Goal: Communication & Community: Answer question/provide support

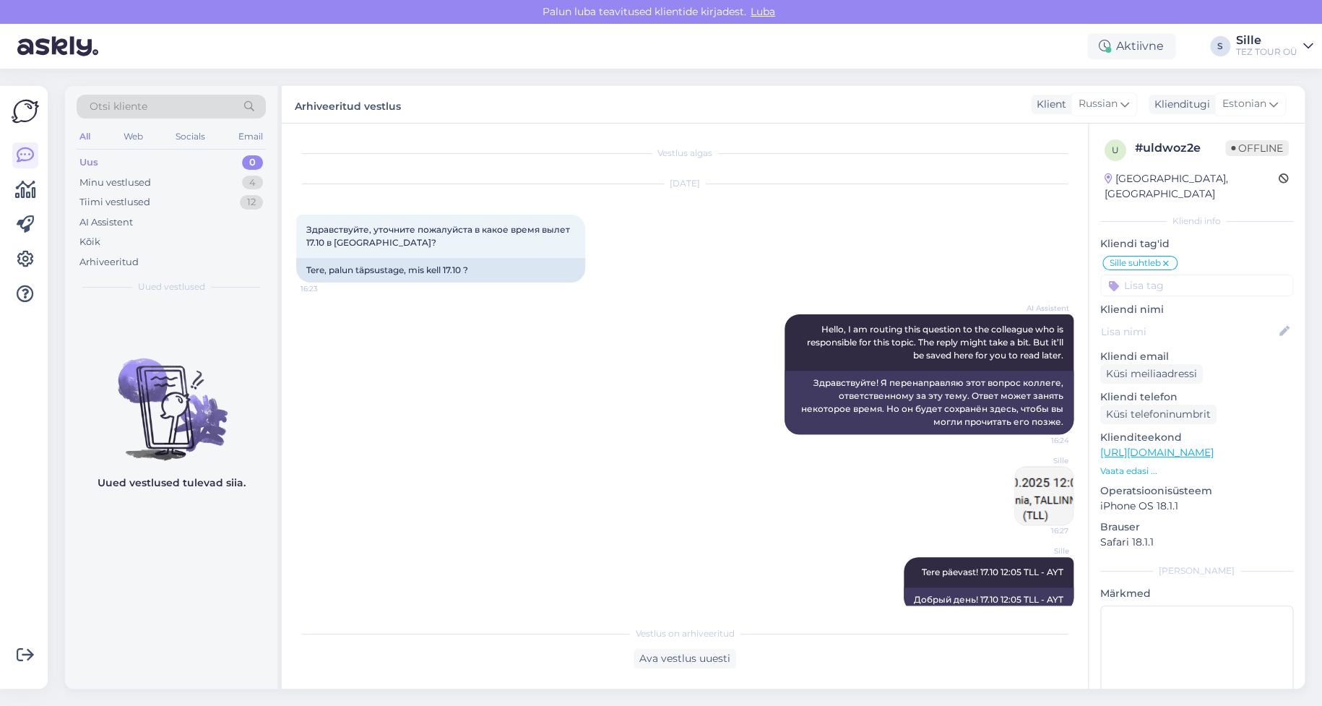
scroll to position [22, 0]
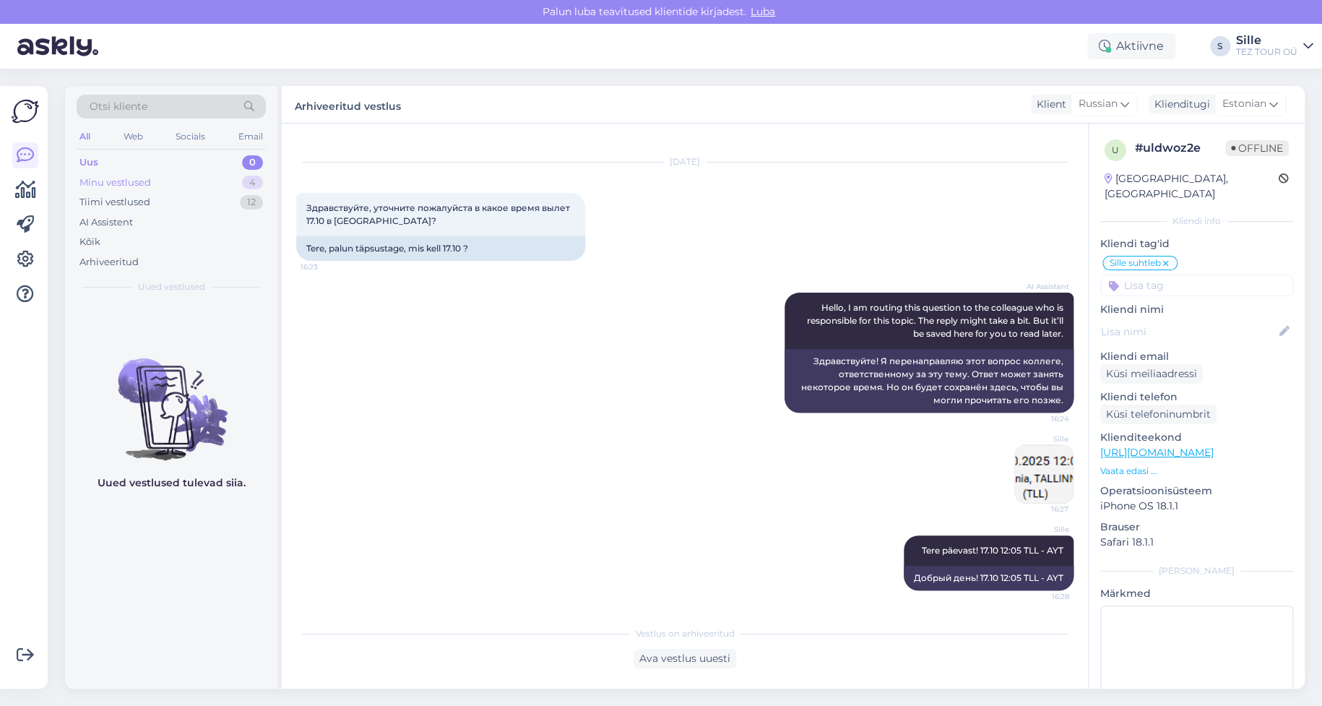
click at [232, 181] on div "Minu vestlused 4" at bounding box center [171, 183] width 189 height 20
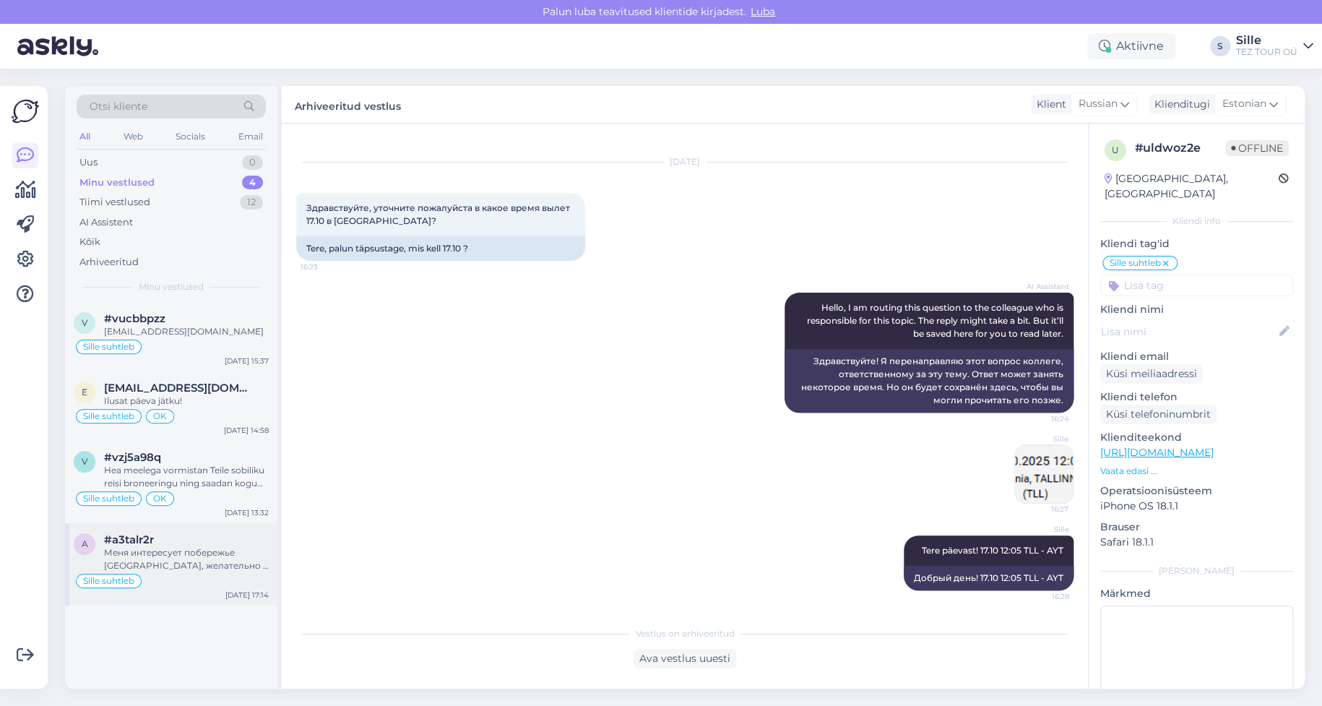
click at [191, 536] on div "#a3talr2r" at bounding box center [186, 539] width 165 height 13
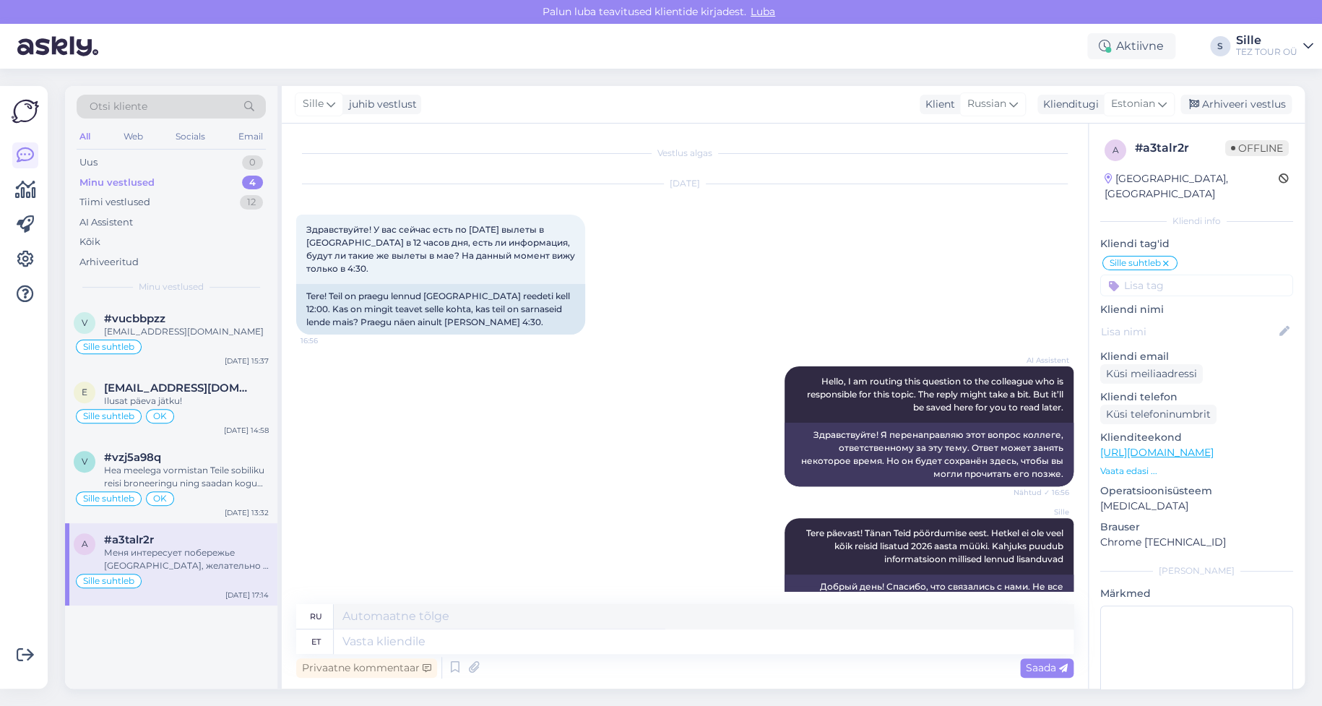
scroll to position [733, 0]
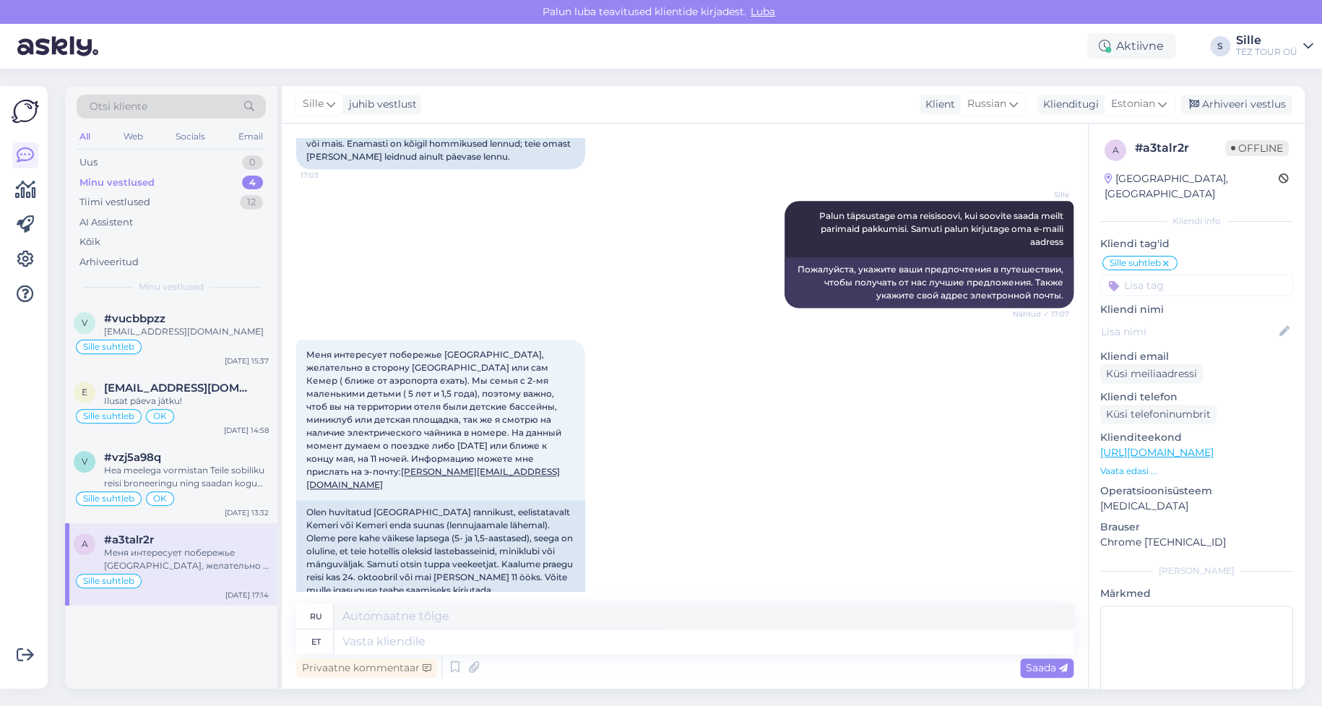
drag, startPoint x: 422, startPoint y: 561, endPoint x: 289, endPoint y: 571, distance: 133.3
click at [295, 569] on div "Vestlus algas [DATE] Здравствуйте! У вас сейчас есть по [DATE] вылеты в [GEOGRA…" at bounding box center [685, 406] width 806 height 565
copy link "[PERSON_NAME][EMAIL_ADDRESS][DOMAIN_NAME]"
drag, startPoint x: 1230, startPoint y: 642, endPoint x: 1184, endPoint y: 650, distance: 46.1
click at [1229, 641] on textarea at bounding box center [1196, 670] width 193 height 130
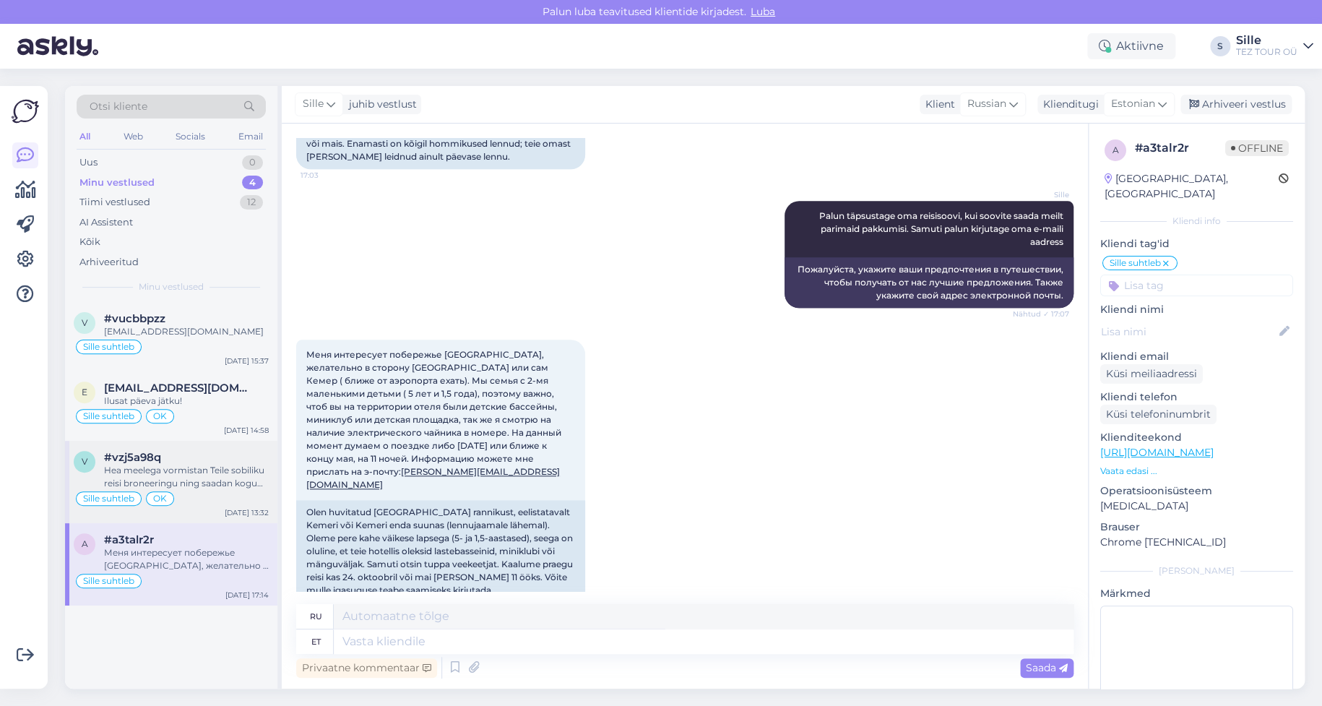
click at [157, 484] on div "Hea meelega vormistan Teile sobiliku reisi broneeringu ning saadan kogu vajalik…" at bounding box center [186, 477] width 165 height 26
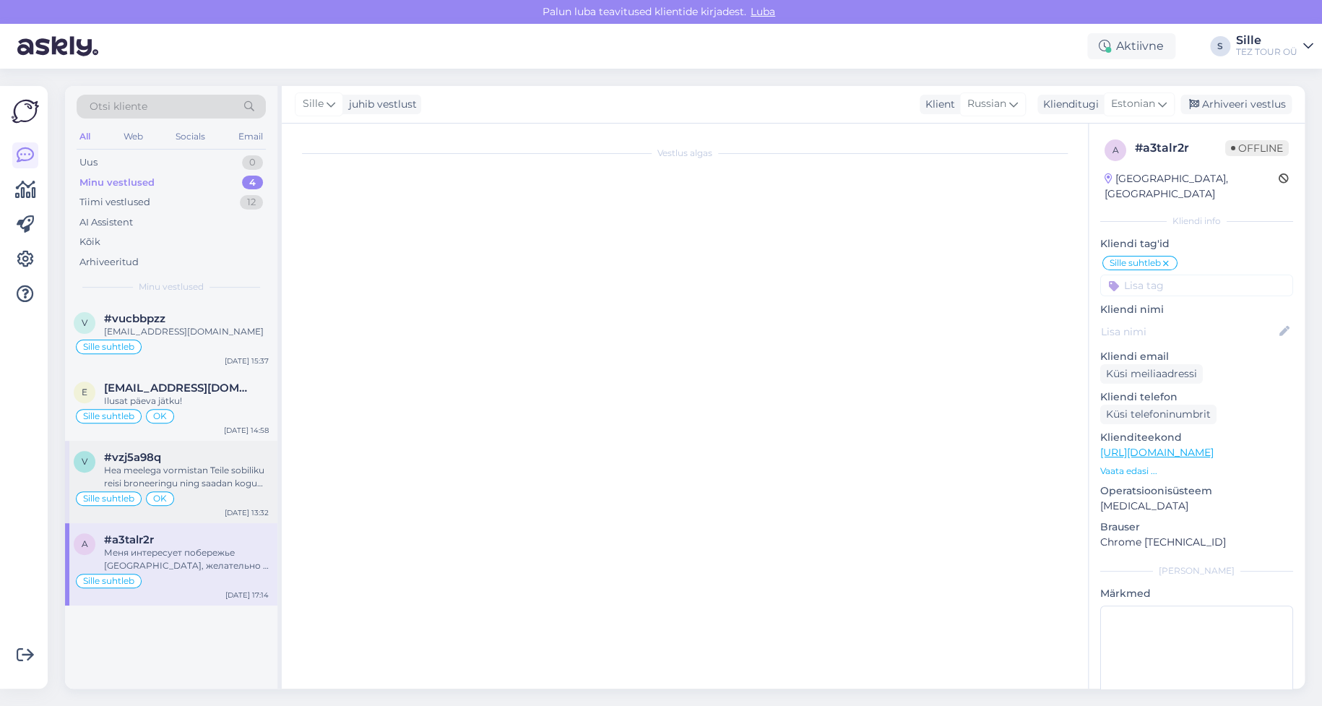
scroll to position [1118, 0]
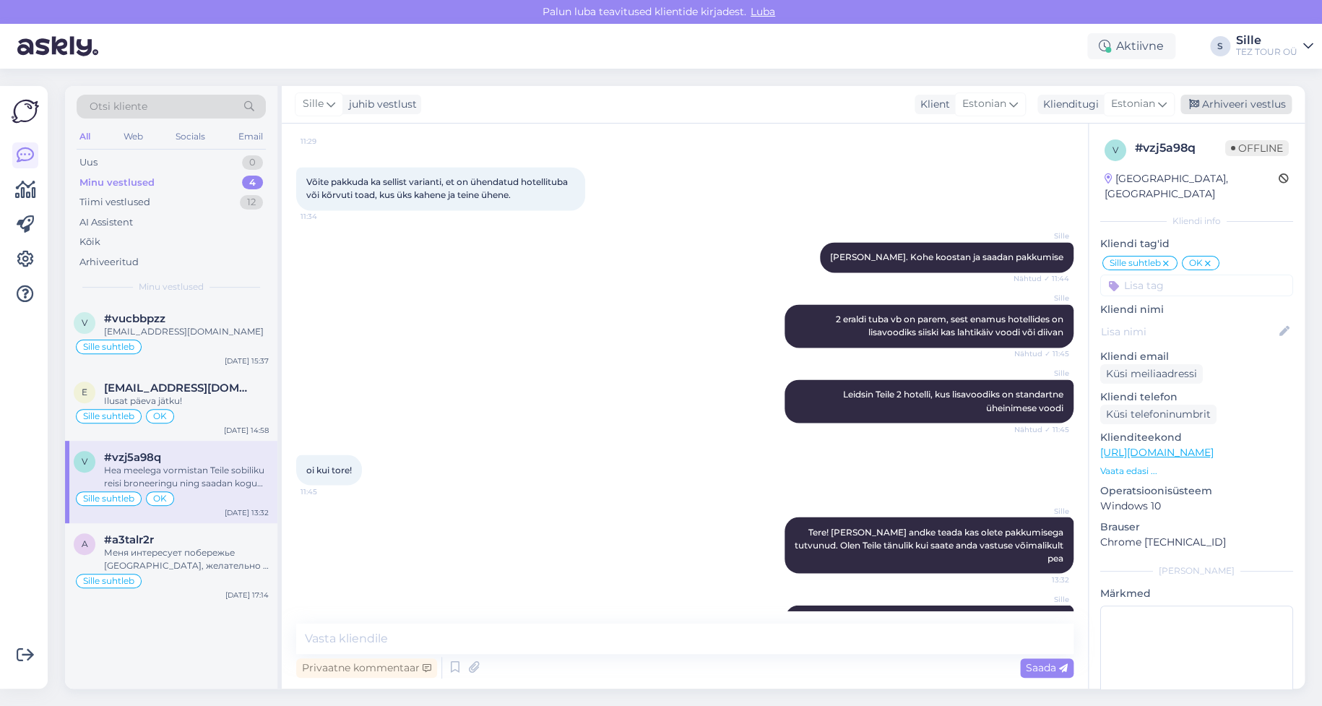
click at [1249, 104] on div "Arhiveeri vestlus" at bounding box center [1236, 105] width 111 height 20
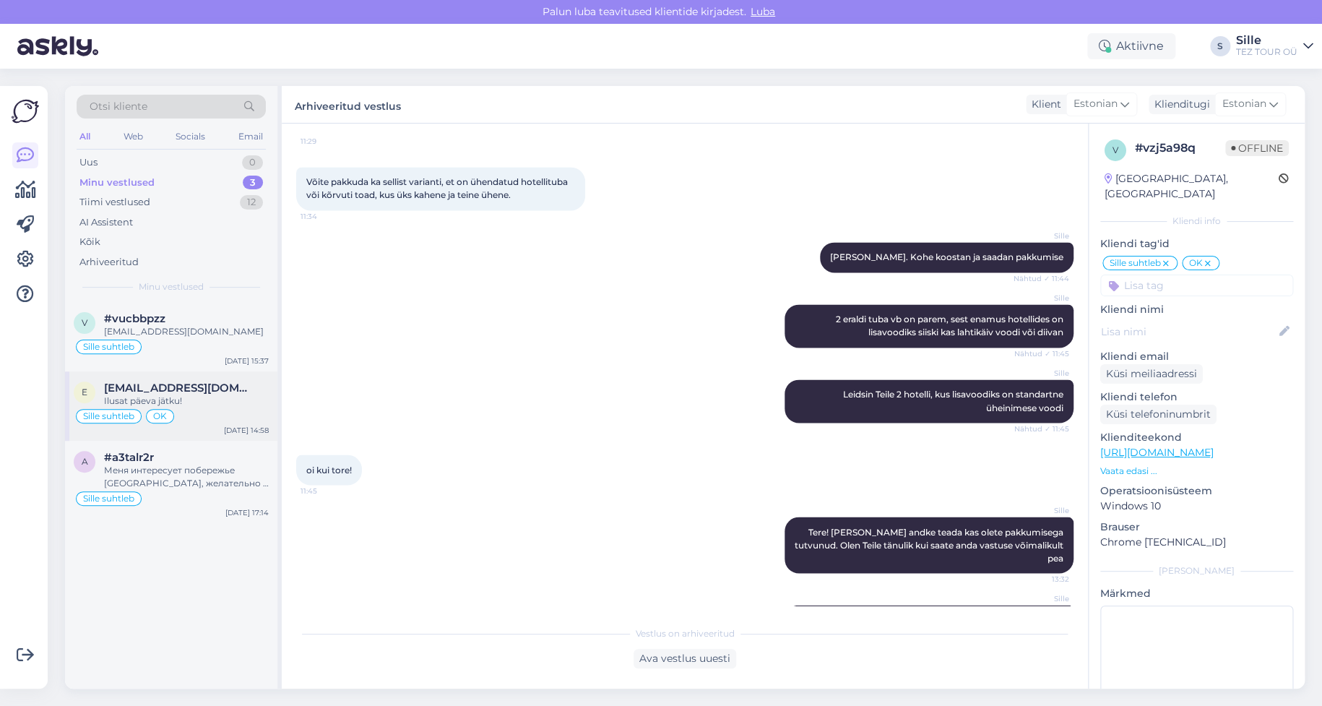
click at [196, 378] on div "e [EMAIL_ADDRESS][DOMAIN_NAME] Ilusat päeva jätku! Sille suhtleb OK [DATE] 14:58" at bounding box center [171, 405] width 212 height 69
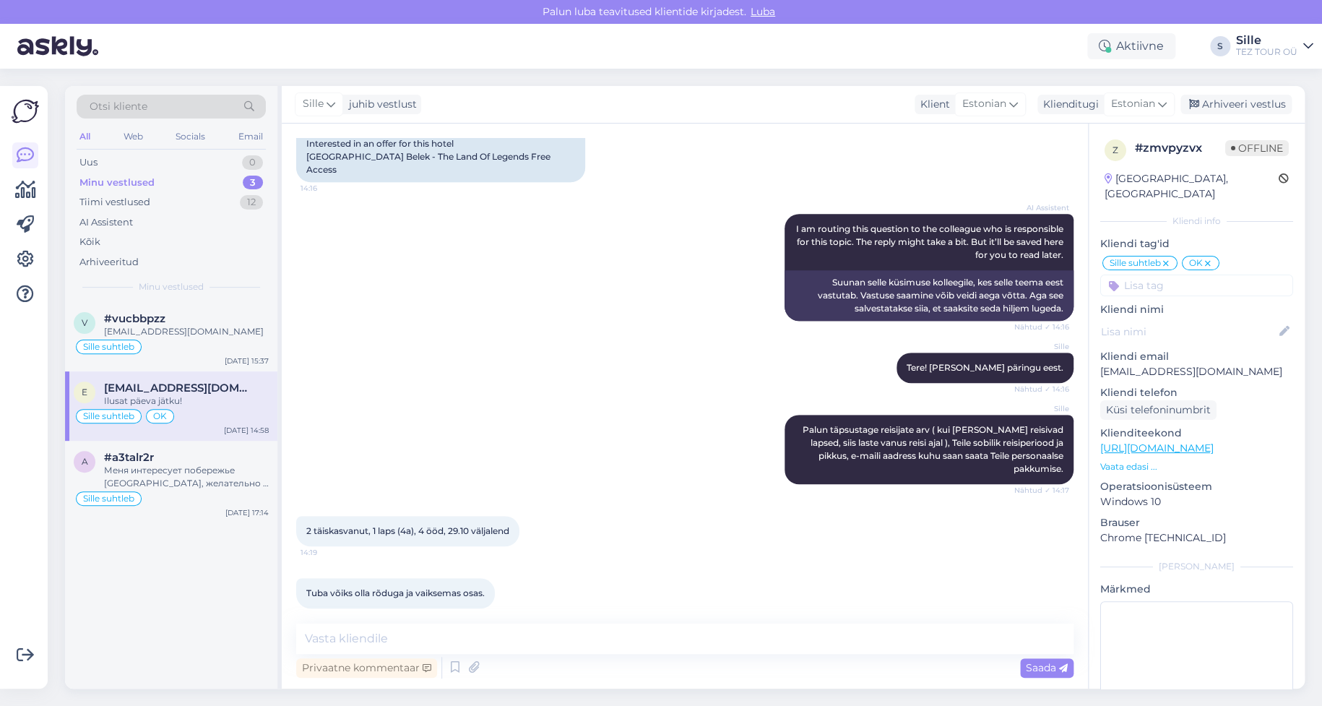
scroll to position [115, 0]
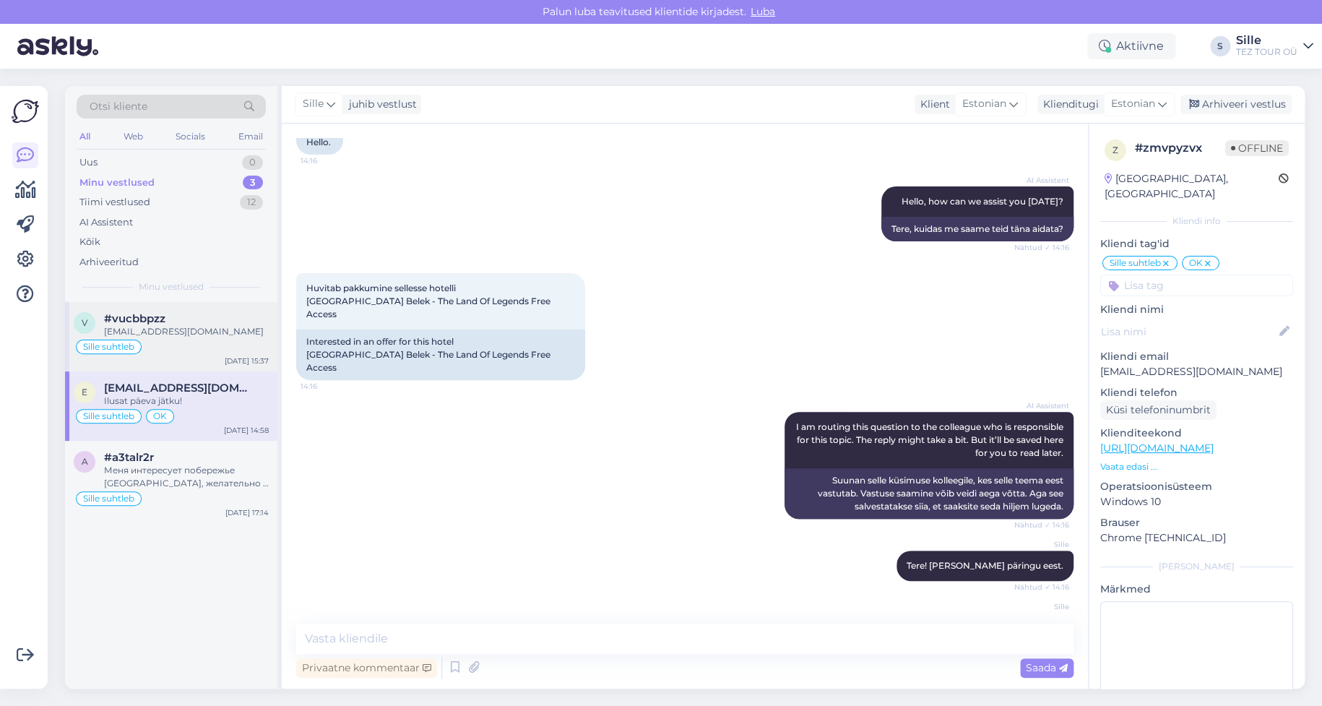
click at [125, 322] on span "#vucbbpzz" at bounding box center [134, 318] width 61 height 13
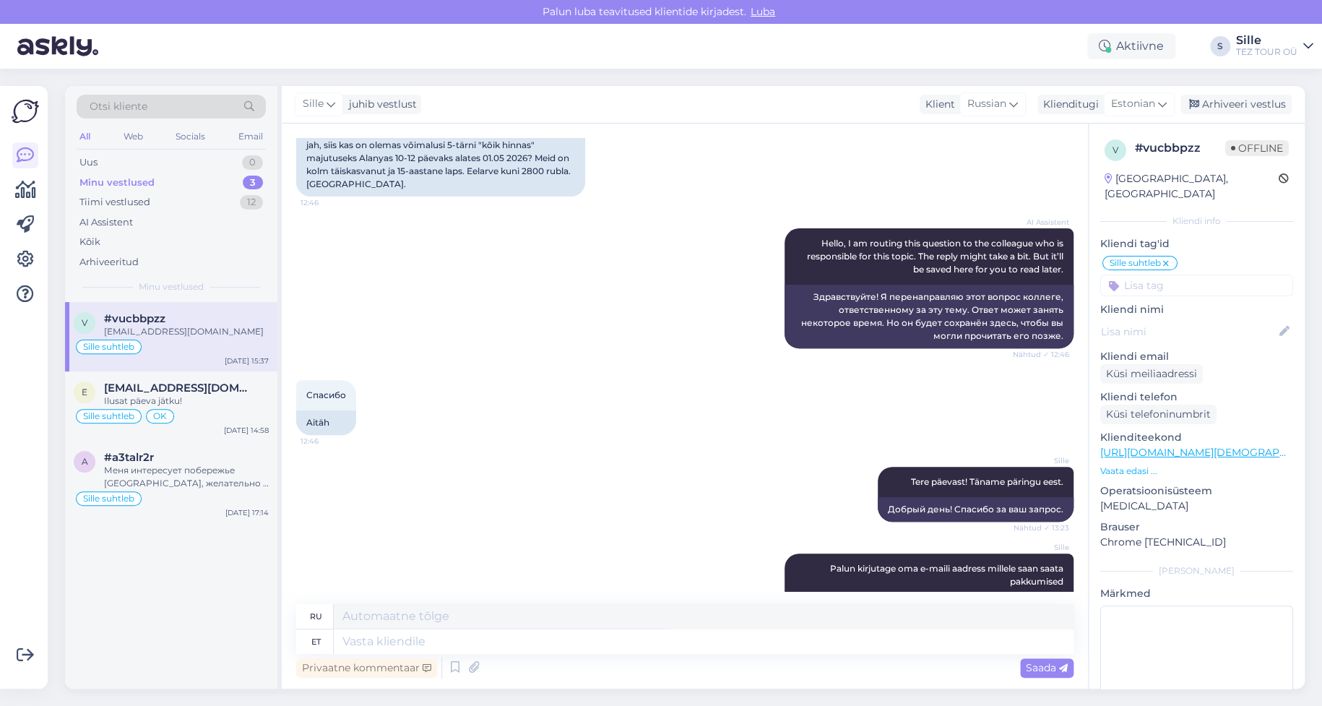
scroll to position [309, 0]
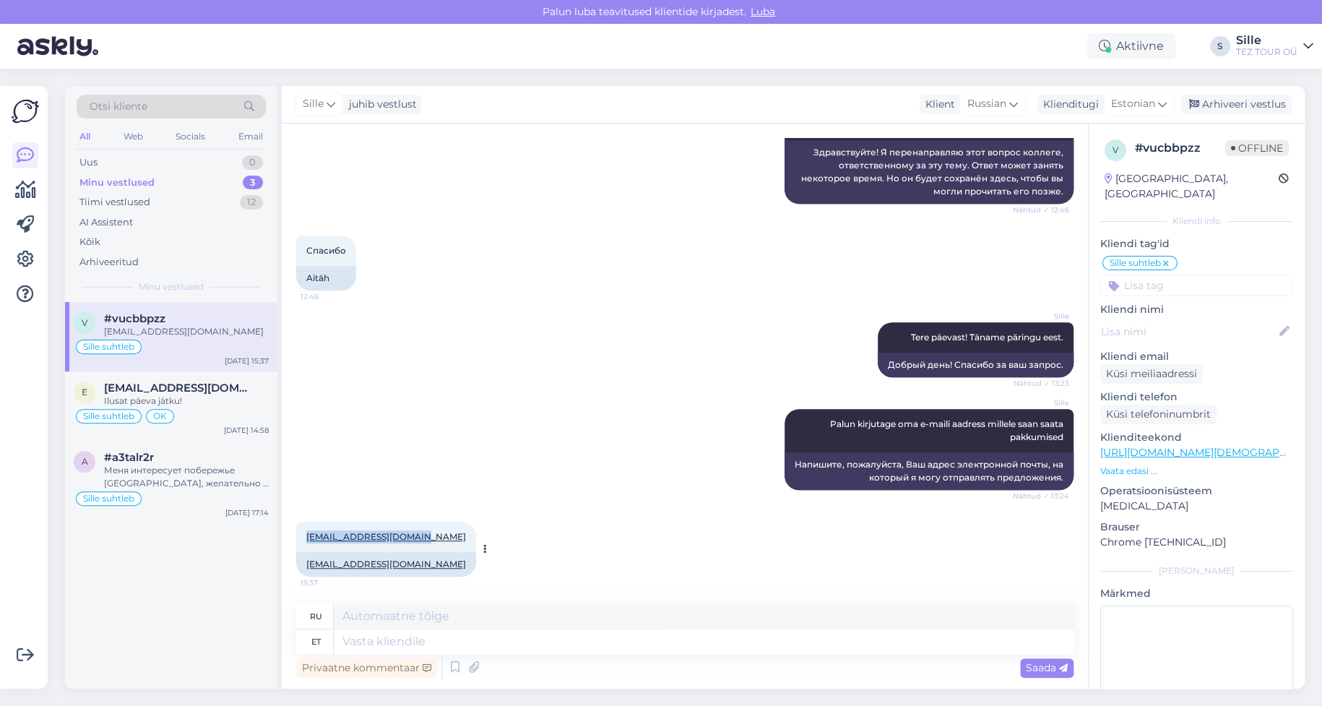
drag, startPoint x: 304, startPoint y: 537, endPoint x: 432, endPoint y: 534, distance: 127.9
click at [432, 534] on div "[EMAIL_ADDRESS][DOMAIN_NAME] 15:37" at bounding box center [386, 537] width 180 height 30
copy link "[EMAIL_ADDRESS][DOMAIN_NAME]"
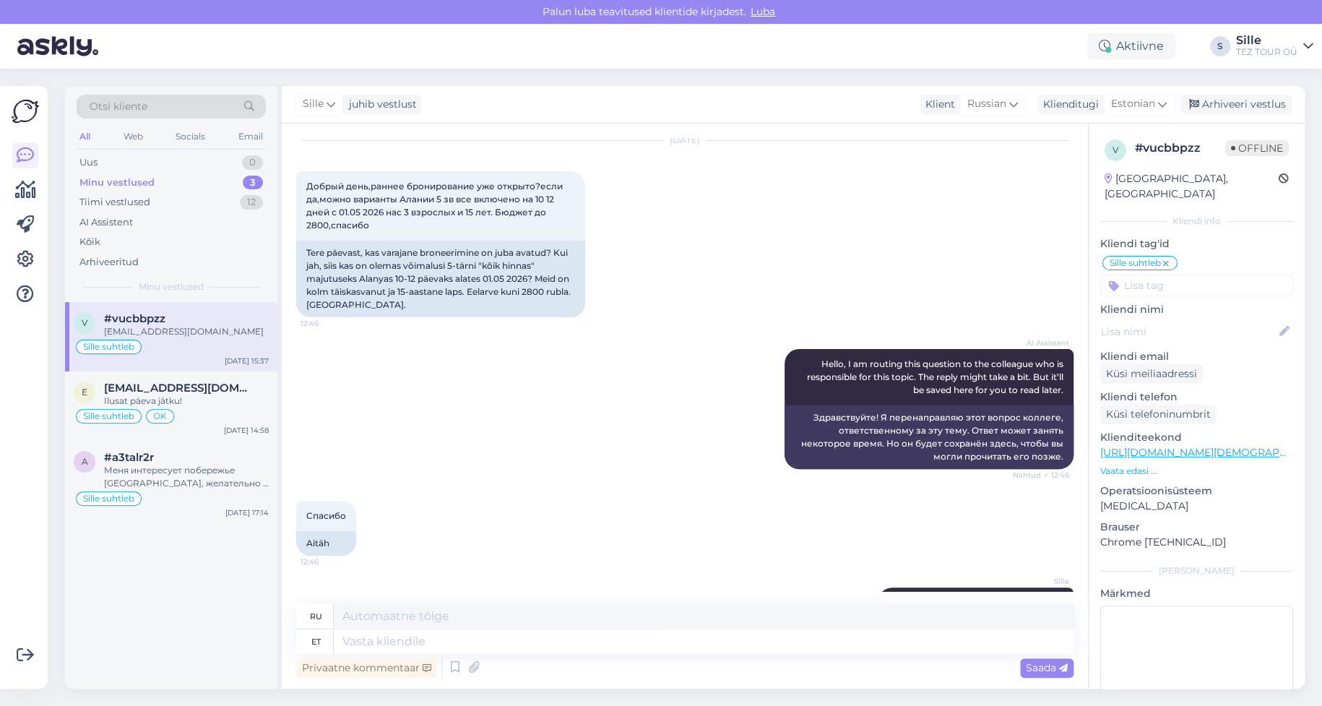
scroll to position [0, 0]
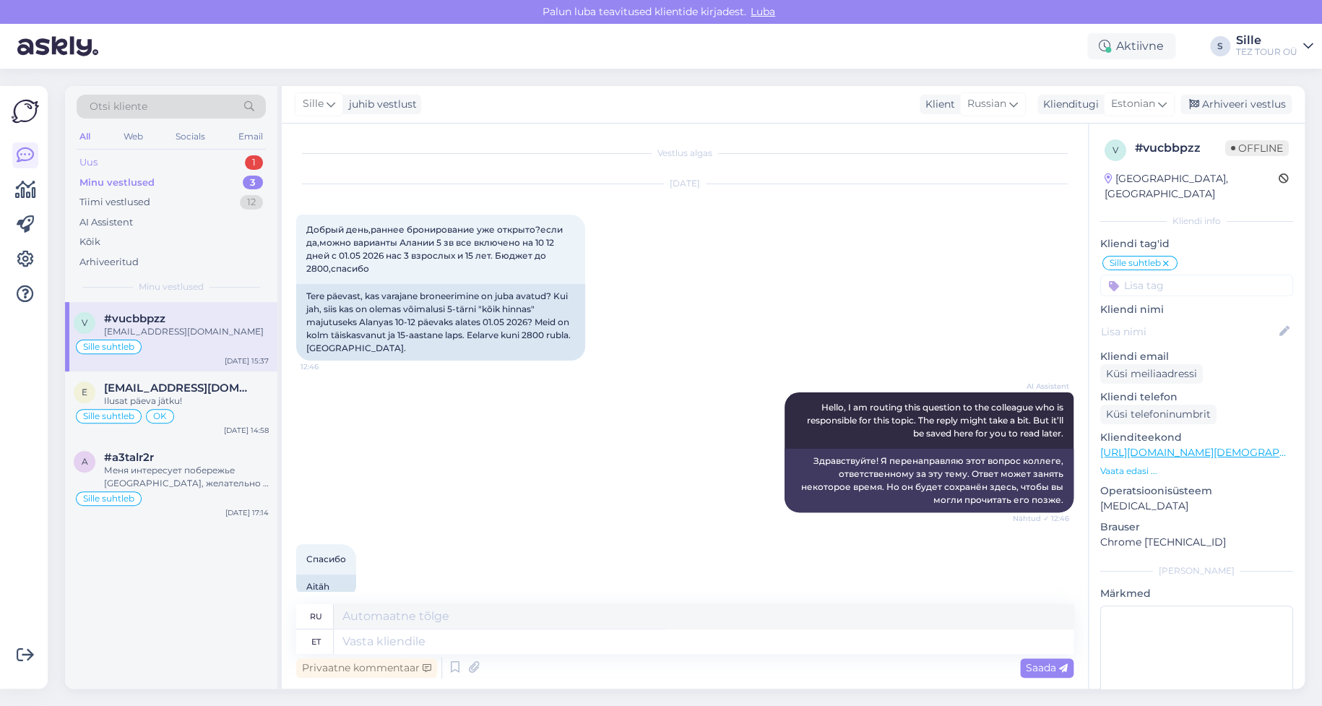
click at [218, 166] on div "Uus 1" at bounding box center [171, 162] width 189 height 20
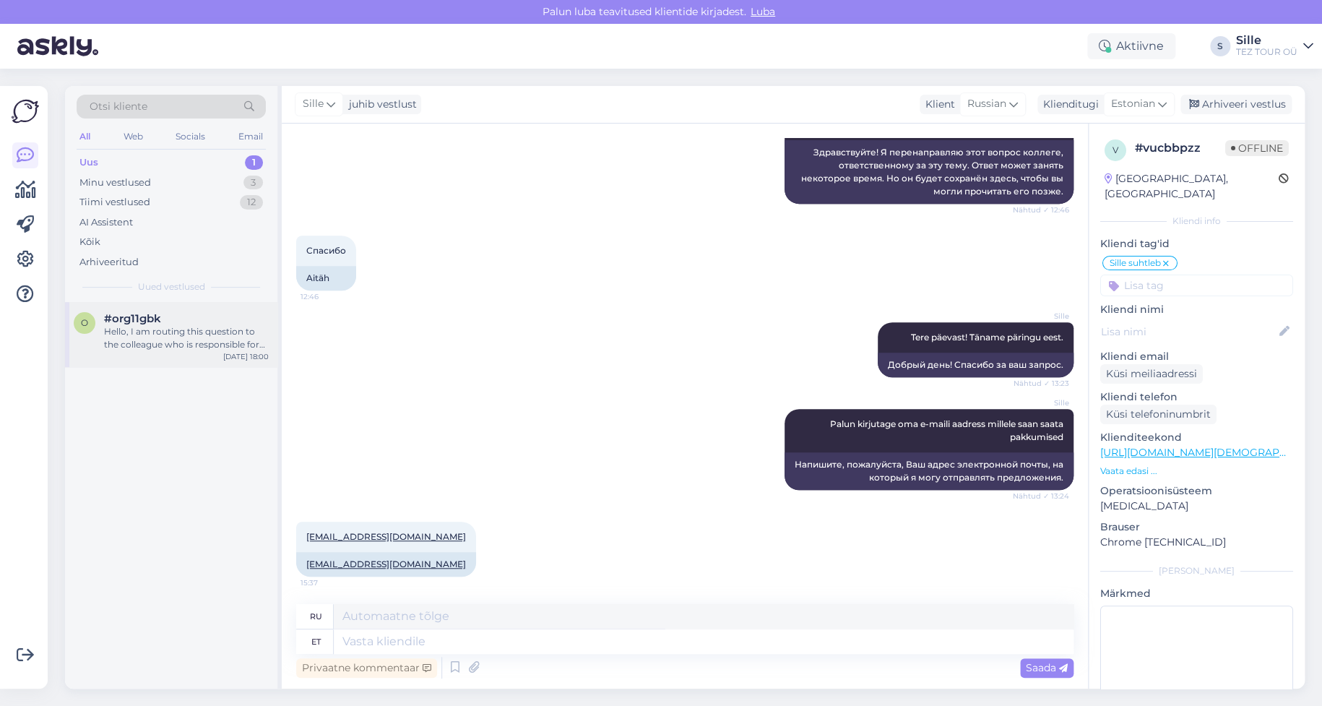
click at [235, 339] on div "Hello, I am routing this question to the colleague who is responsible for this …" at bounding box center [186, 338] width 165 height 26
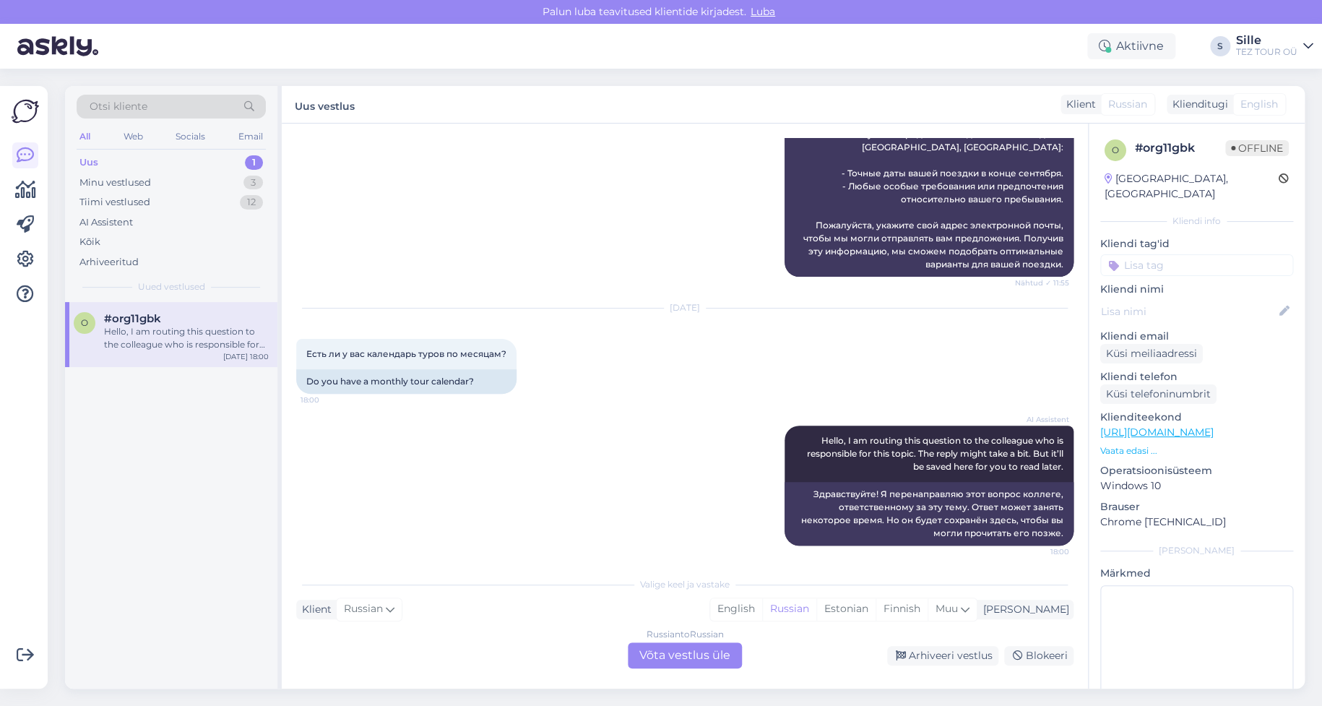
scroll to position [382, 0]
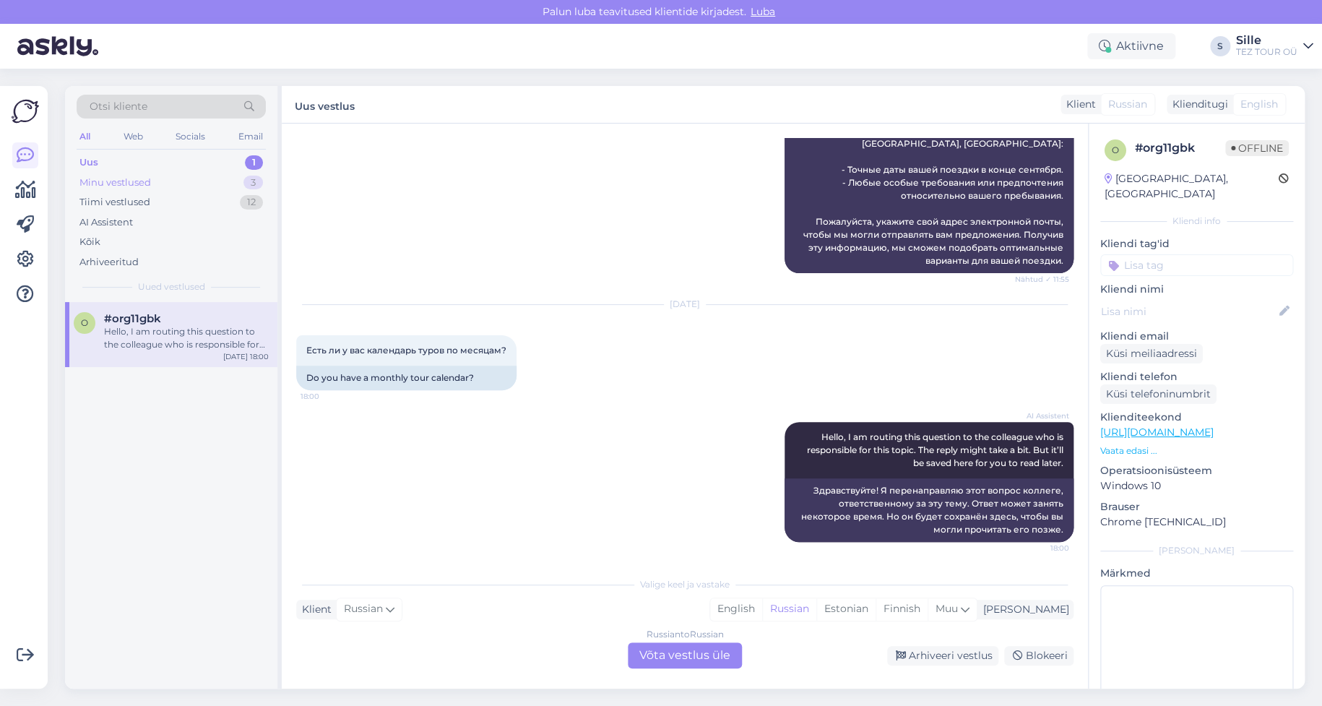
click at [182, 178] on div "Minu vestlused 3" at bounding box center [171, 183] width 189 height 20
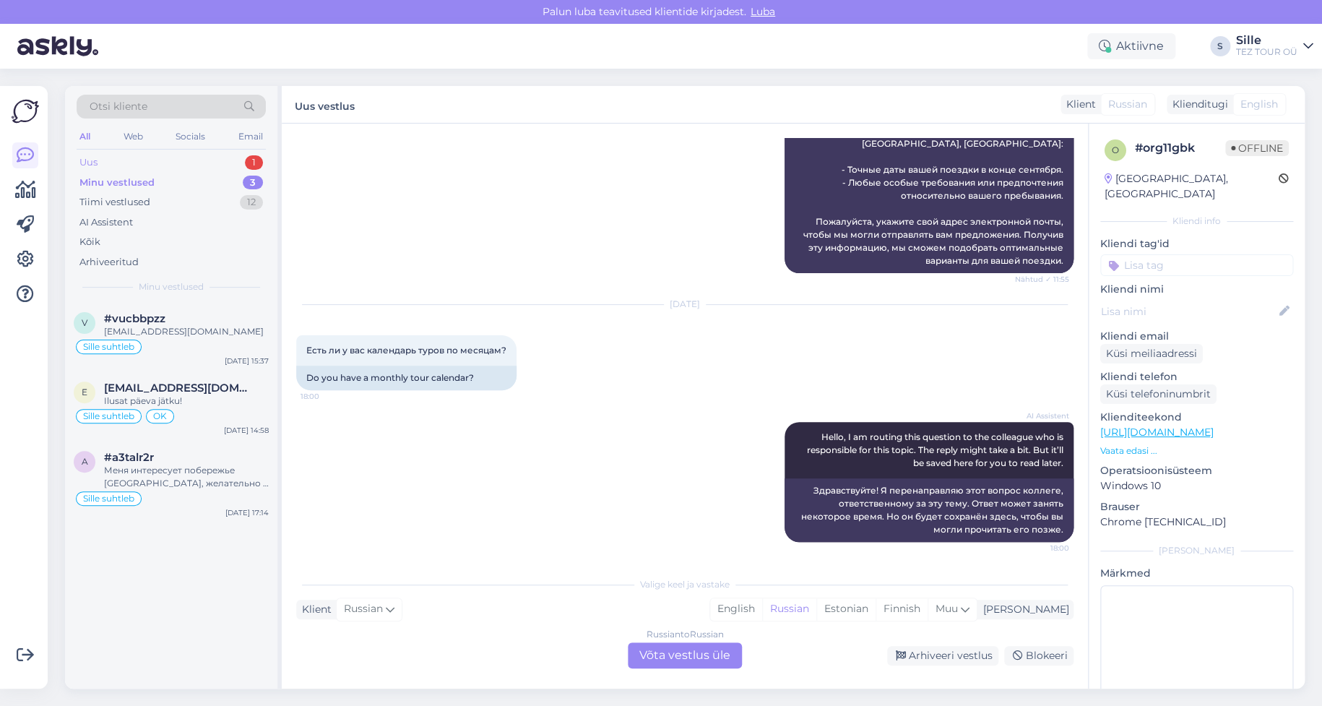
click at [216, 160] on div "Uus 1" at bounding box center [171, 162] width 189 height 20
